Goal: Task Accomplishment & Management: Complete application form

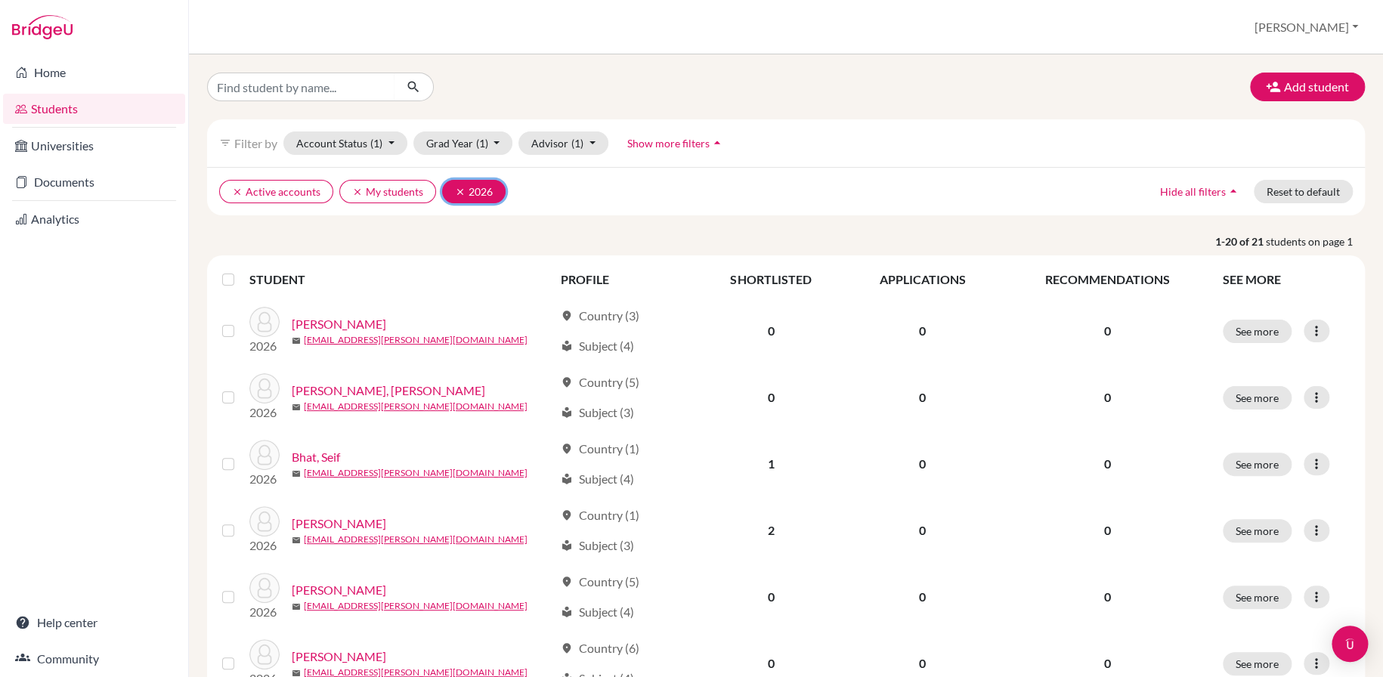
click at [455, 189] on icon "clear" at bounding box center [460, 192] width 11 height 11
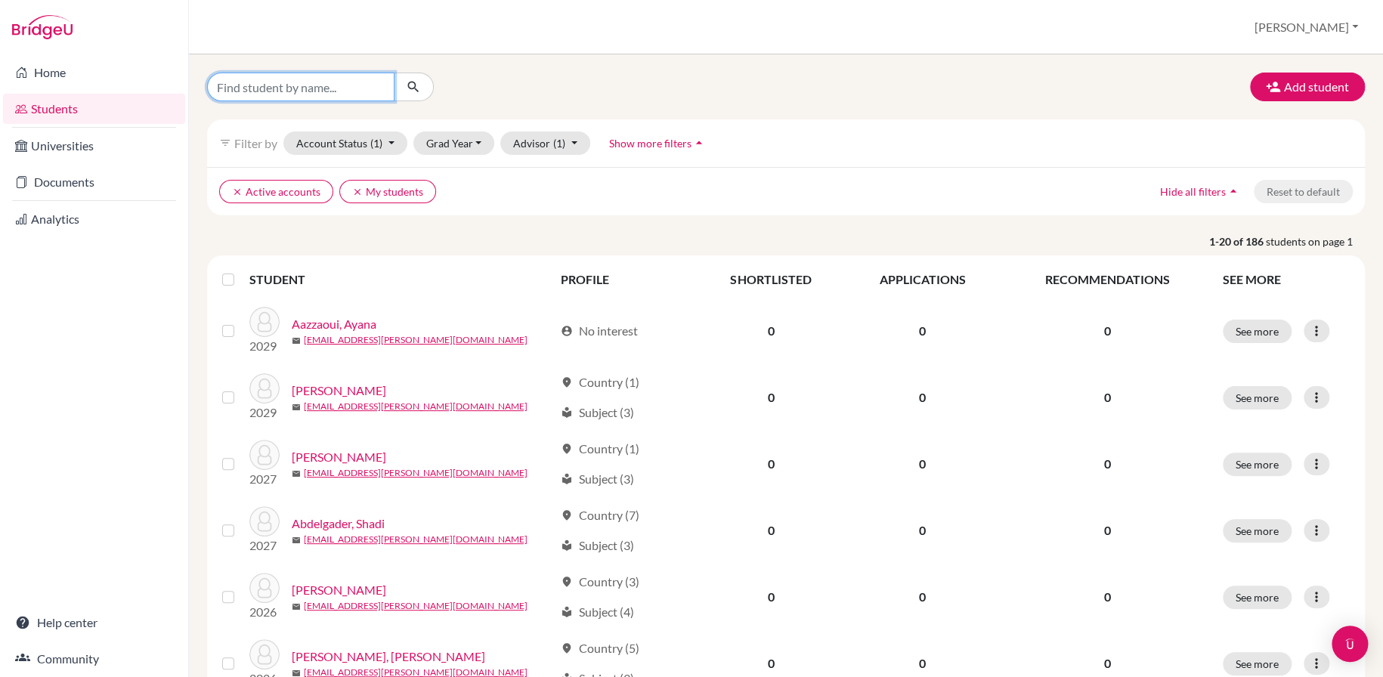
click at [285, 89] on input "Find student by name..." at bounding box center [300, 87] width 187 height 29
type input "semih"
click button "submit" at bounding box center [414, 87] width 40 height 29
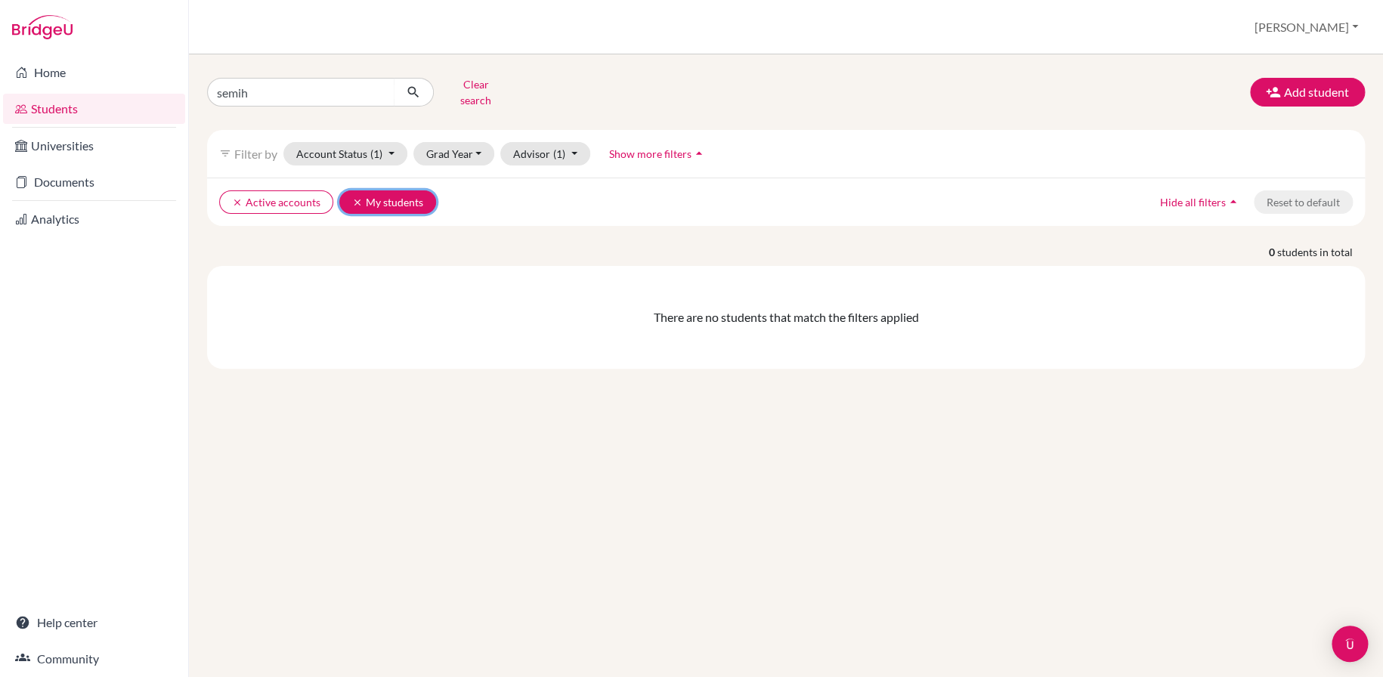
click at [352, 197] on icon "clear" at bounding box center [357, 202] width 11 height 11
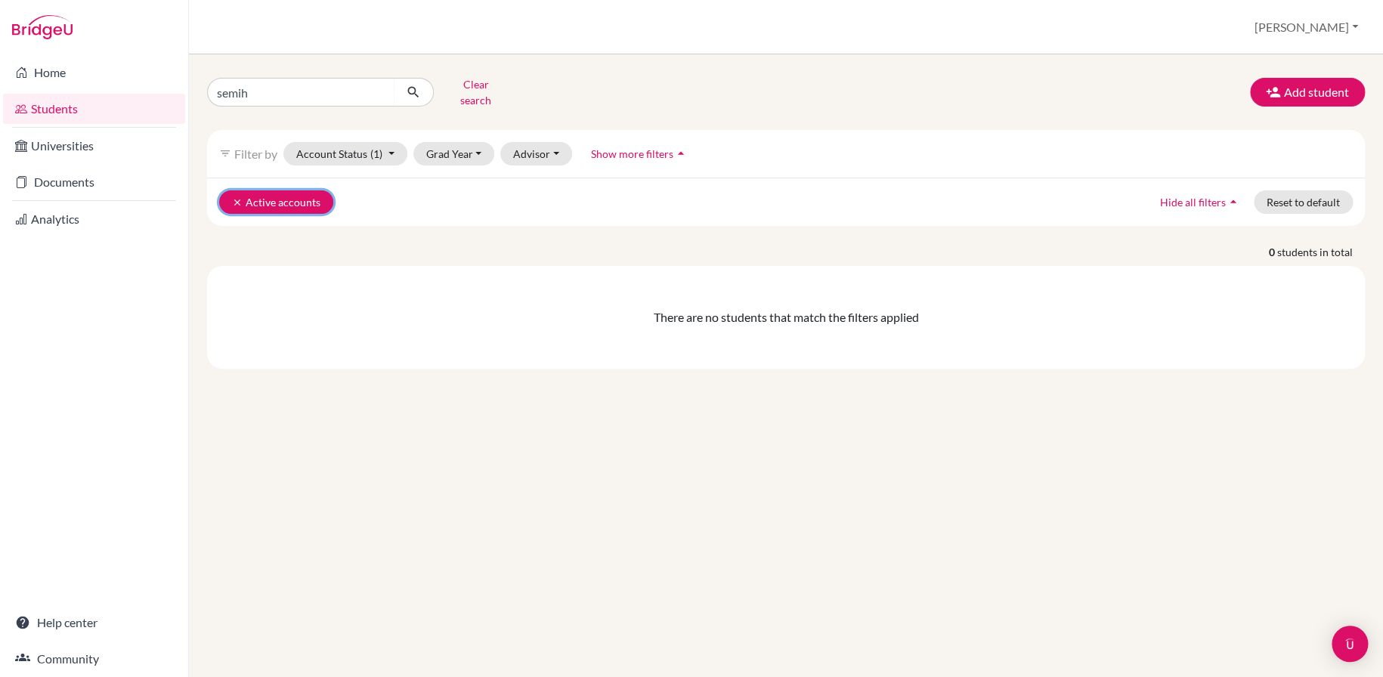
click at [232, 197] on icon "clear" at bounding box center [237, 202] width 11 height 11
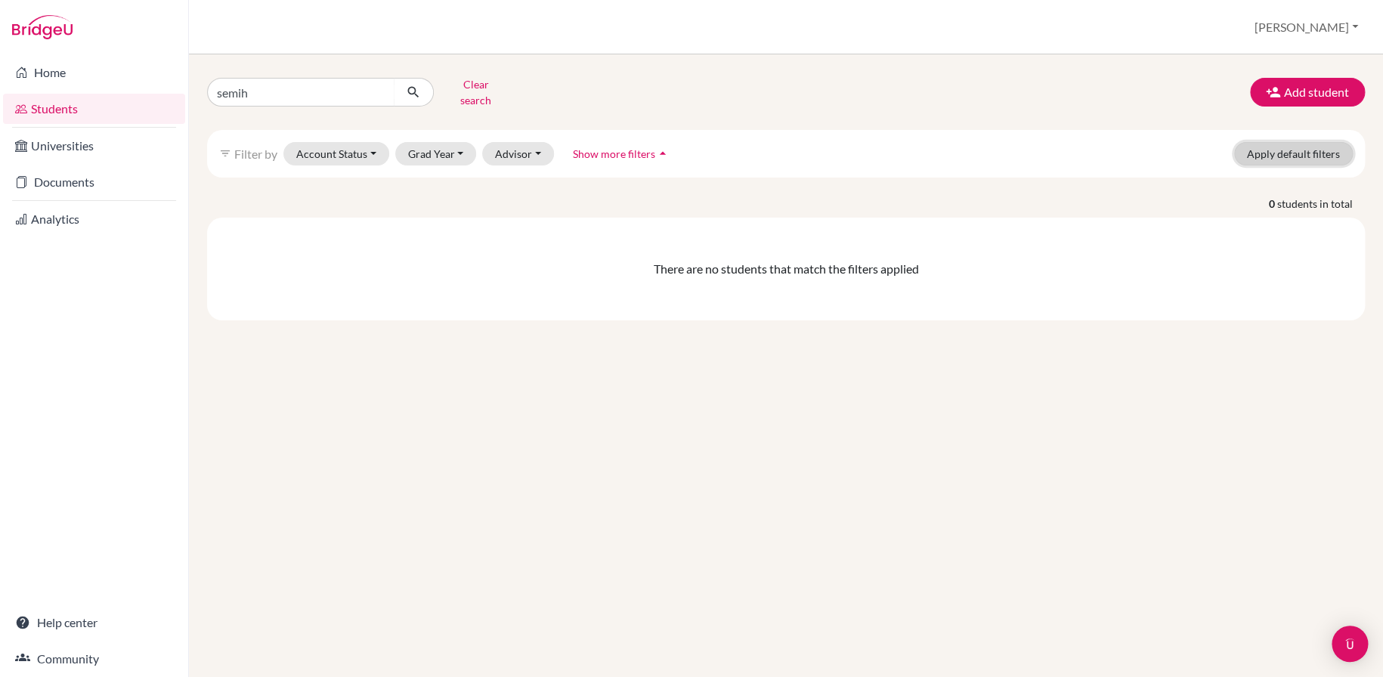
click at [1298, 145] on button "Apply default filters" at bounding box center [1293, 153] width 119 height 23
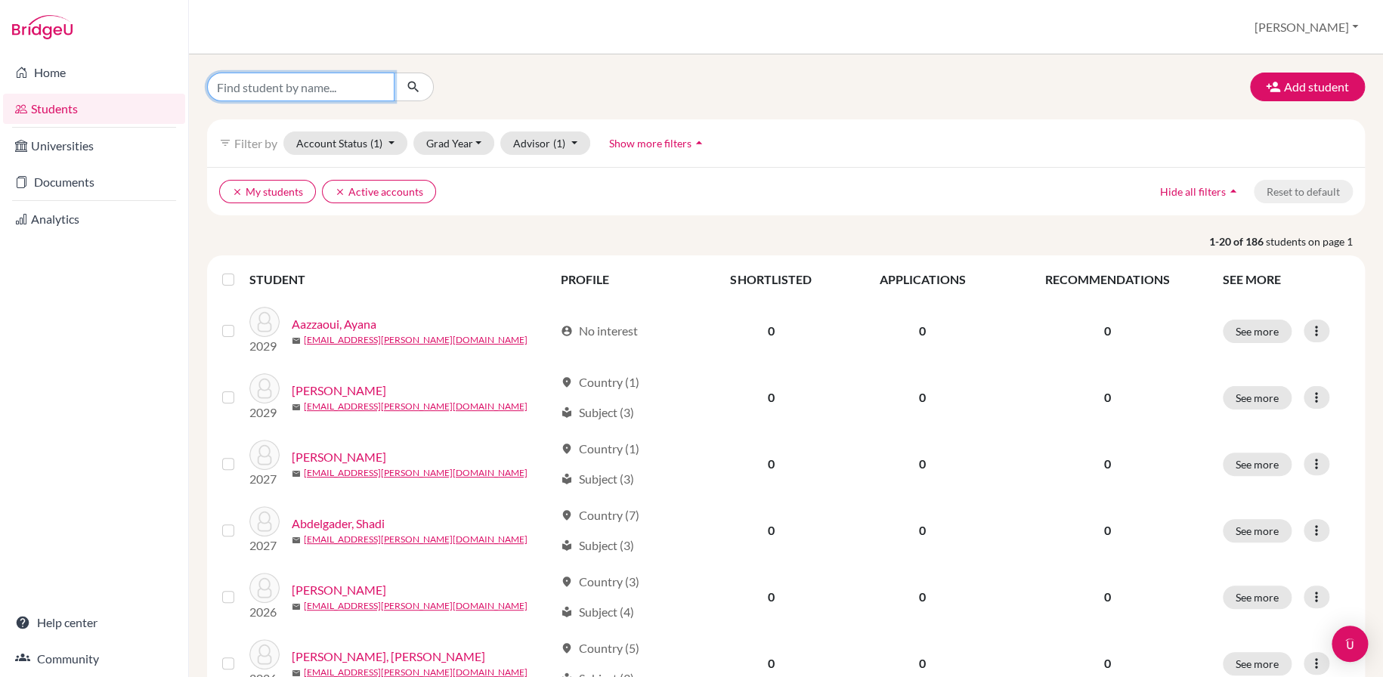
click at [341, 85] on input "Find student by name..." at bounding box center [300, 87] width 187 height 29
type input "semih"
click at [419, 91] on icon "submit" at bounding box center [413, 86] width 15 height 15
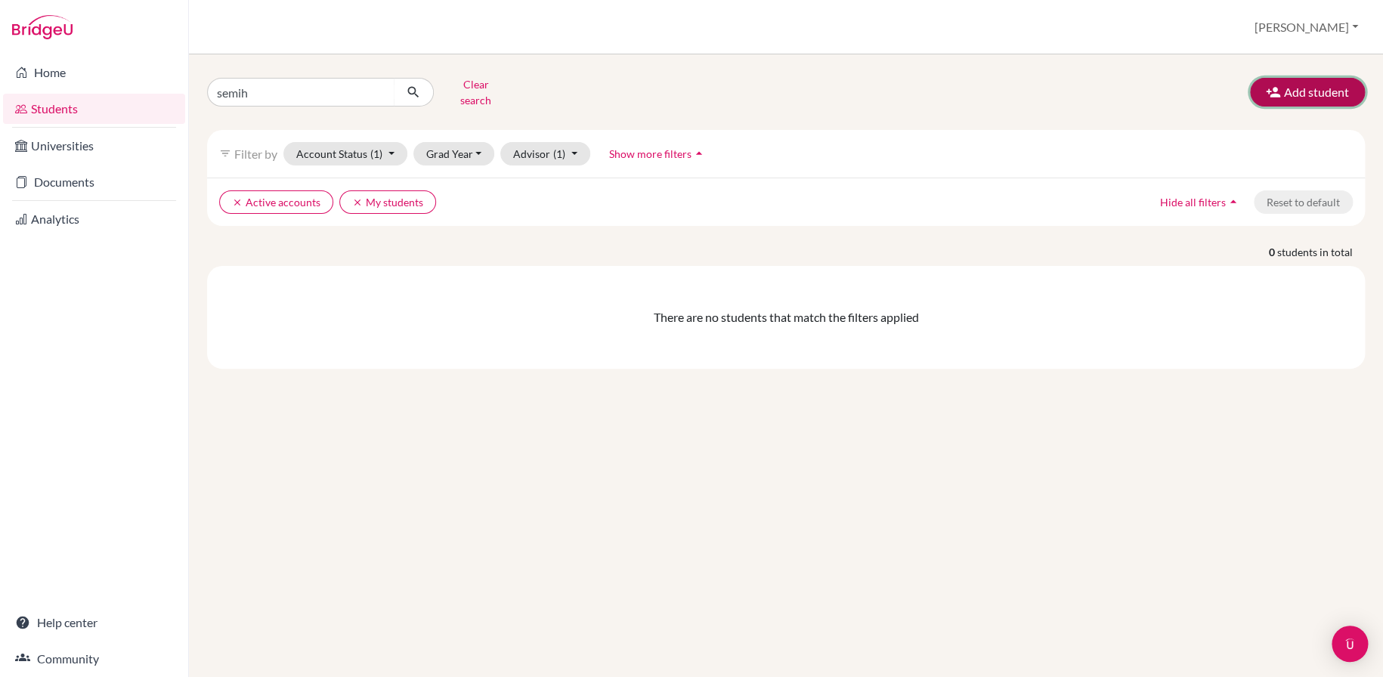
click at [1328, 80] on button "Add student" at bounding box center [1307, 92] width 115 height 29
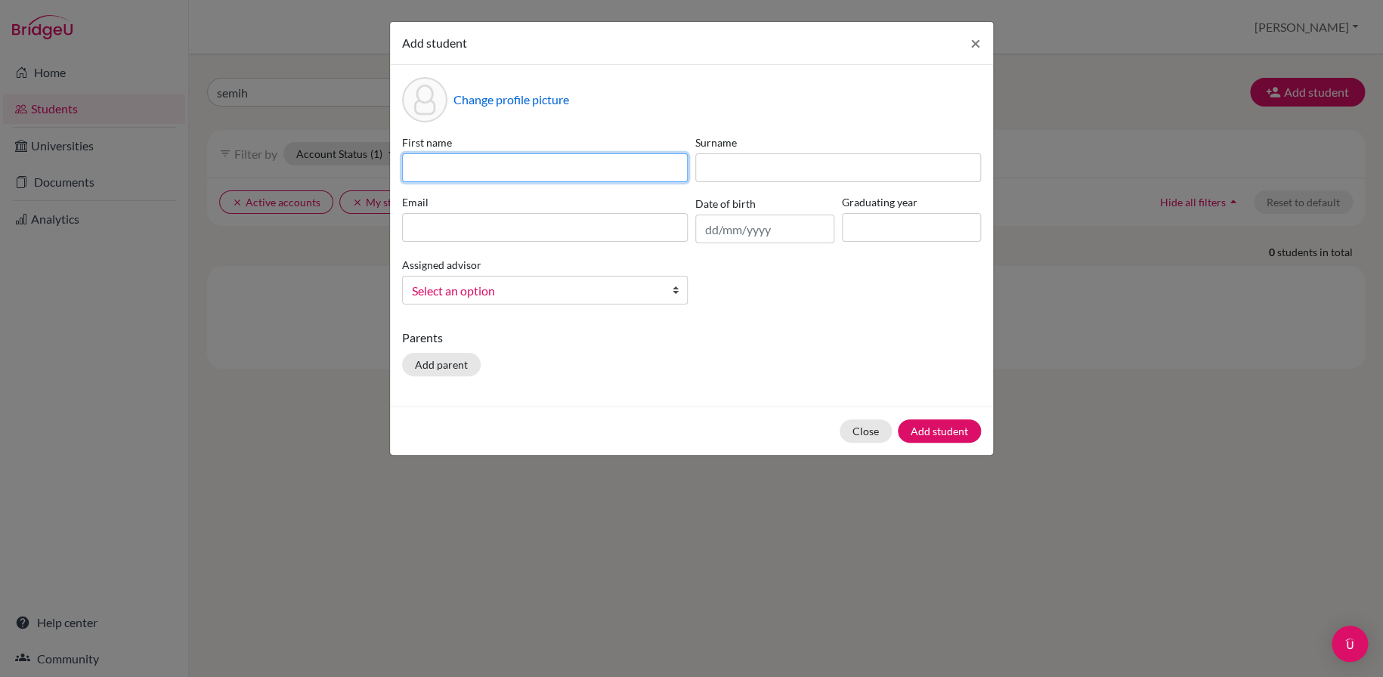
click at [522, 164] on input at bounding box center [545, 167] width 286 height 29
type input "s"
type input "Semih"
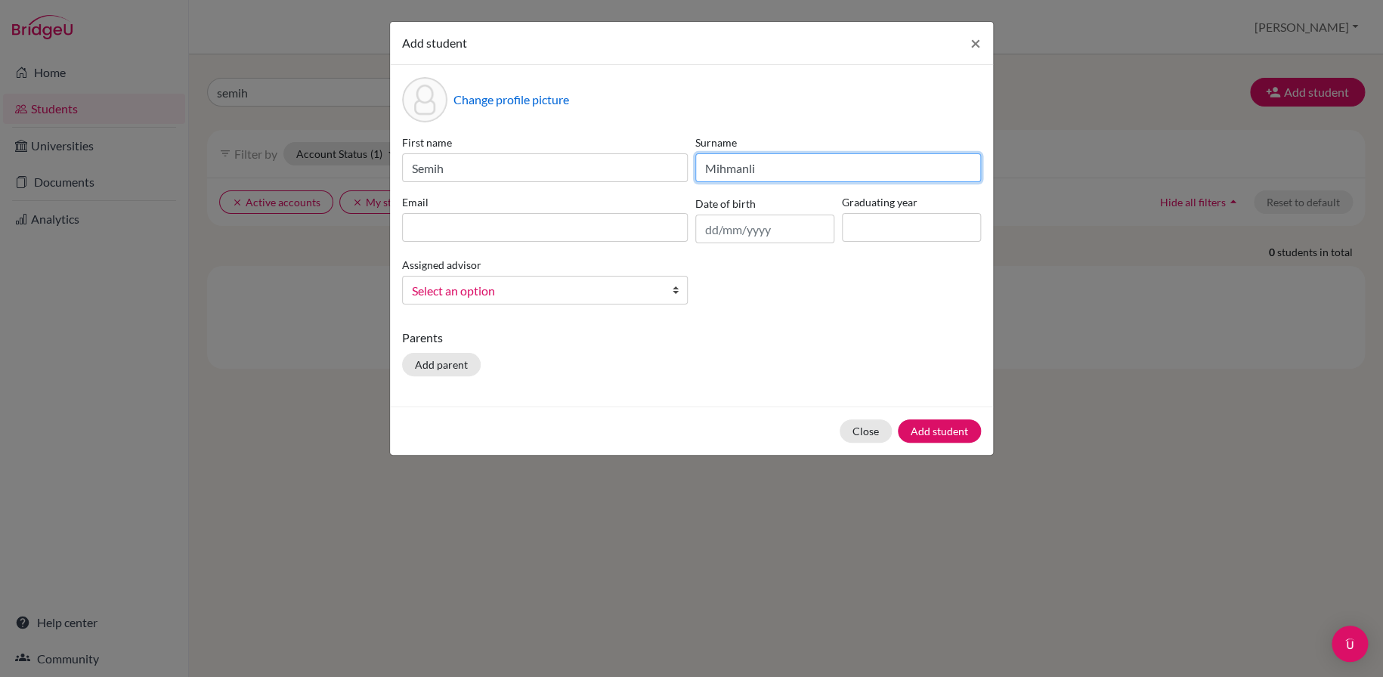
type input "Mihmanli"
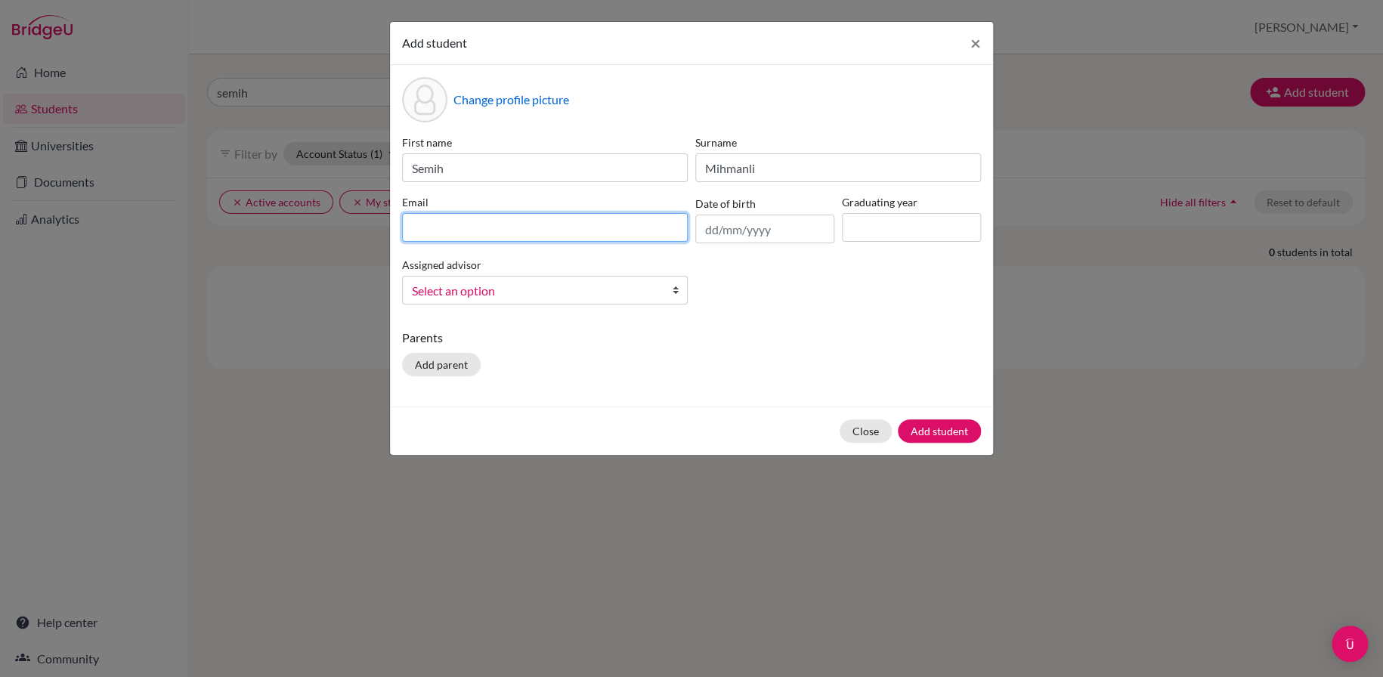
paste input "[EMAIL_ADDRESS][PERSON_NAME][DOMAIN_NAME]"
type input "[EMAIL_ADDRESS][PERSON_NAME][DOMAIN_NAME]"
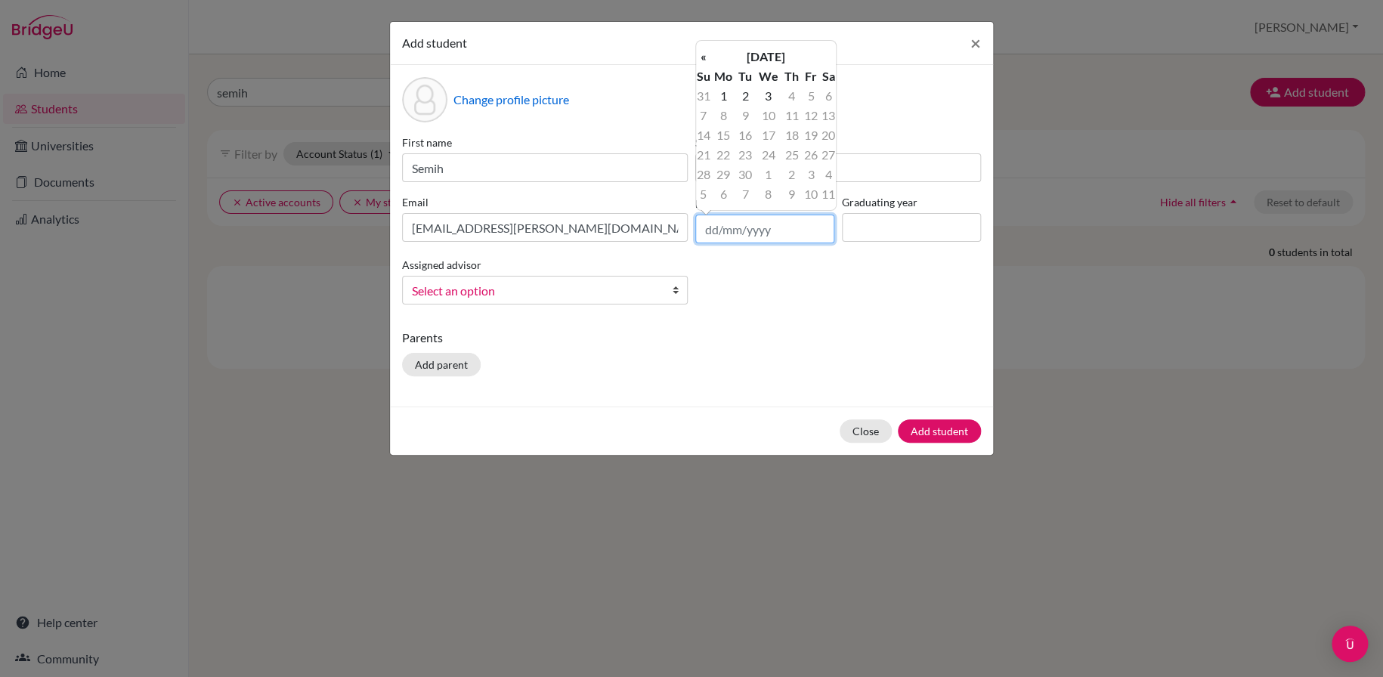
click at [778, 233] on input "text" at bounding box center [764, 229] width 139 height 29
type input "2"
type input "[DATE]"
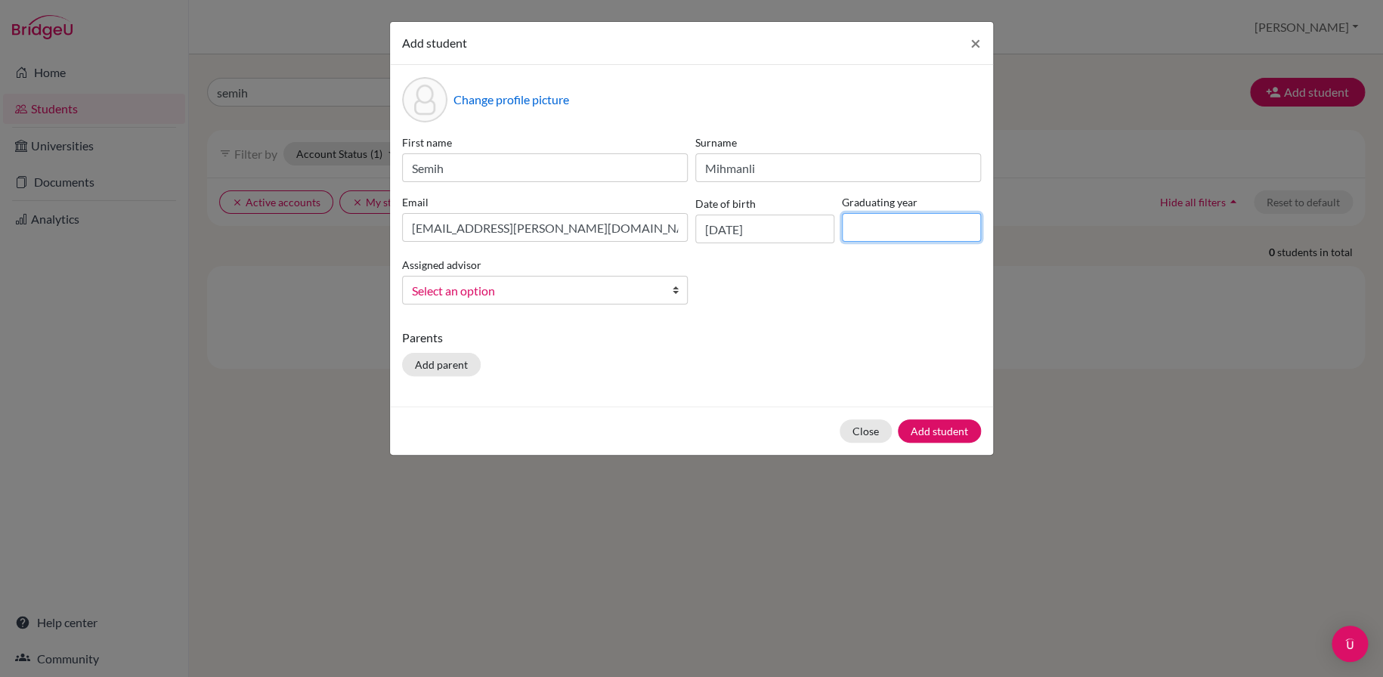
click at [918, 227] on input at bounding box center [911, 227] width 139 height 29
type input "2026"
click at [485, 290] on span "Select an option" at bounding box center [535, 291] width 246 height 20
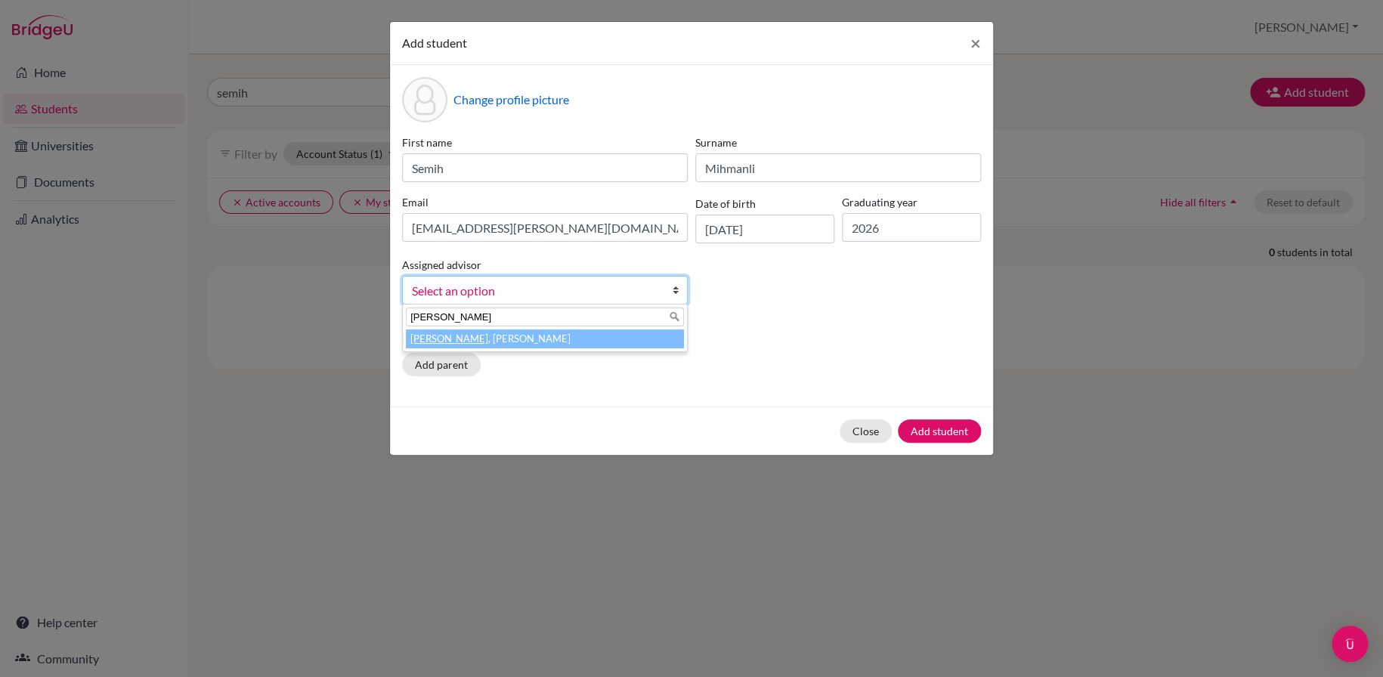
type input "[PERSON_NAME]"
click at [432, 340] on em "[PERSON_NAME]" at bounding box center [449, 339] width 78 height 12
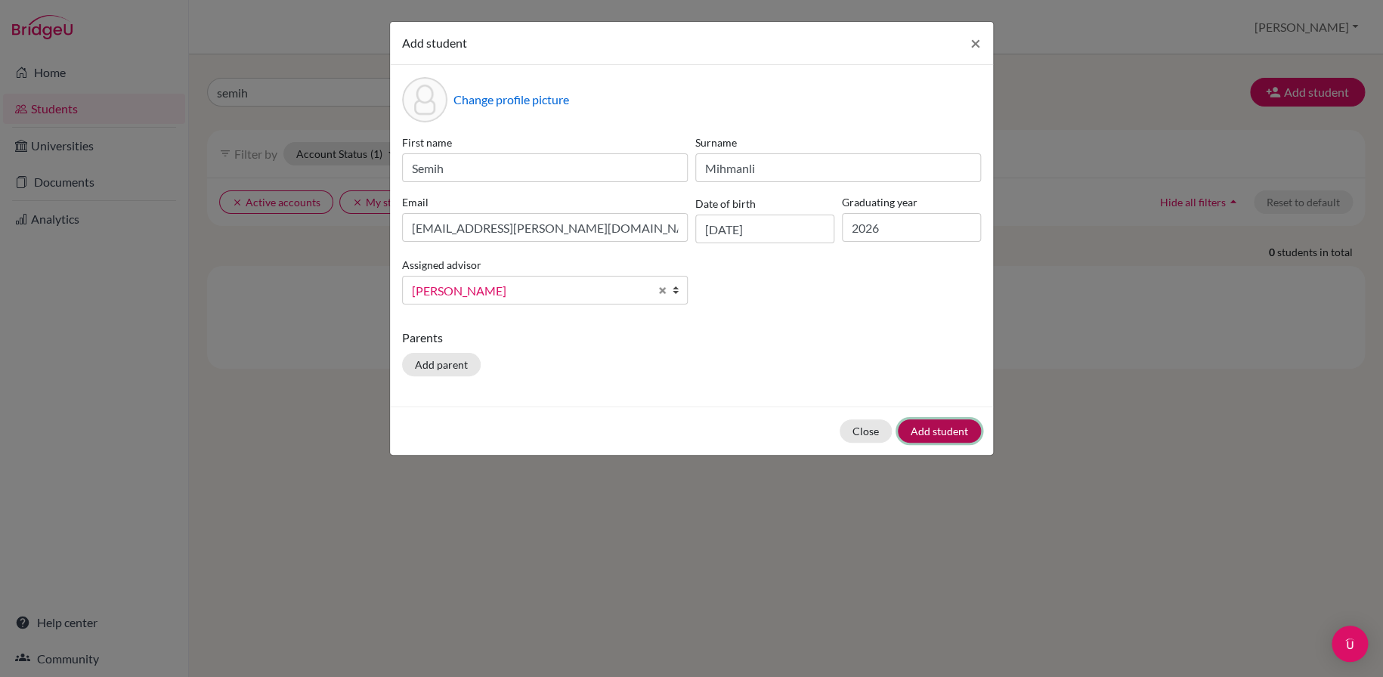
click at [941, 432] on button "Add student" at bounding box center [939, 430] width 83 height 23
